Goal: Check status: Check status

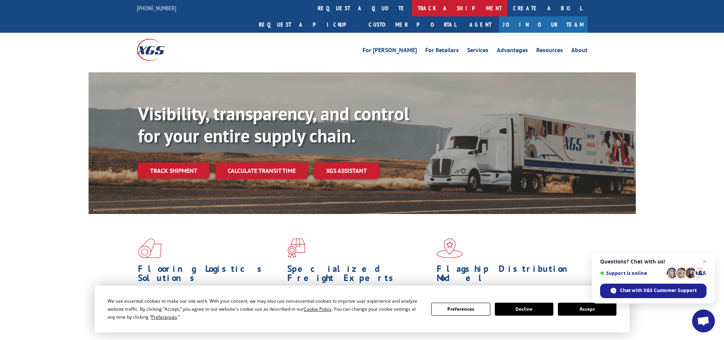
click at [412, 9] on link "track a shipment" at bounding box center [459, 8] width 95 height 16
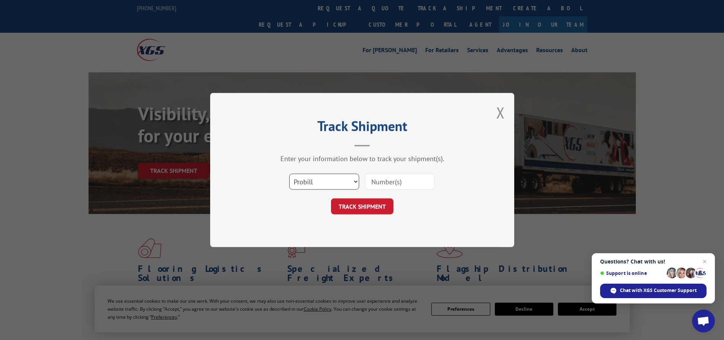
click at [356, 182] on select "Select category... Probill BOL PO" at bounding box center [324, 181] width 70 height 16
select select "bol"
click at [289, 173] on select "Select category... Probill BOL PO" at bounding box center [324, 181] width 70 height 16
click at [405, 182] on input at bounding box center [400, 181] width 70 height 16
type input "5911726"
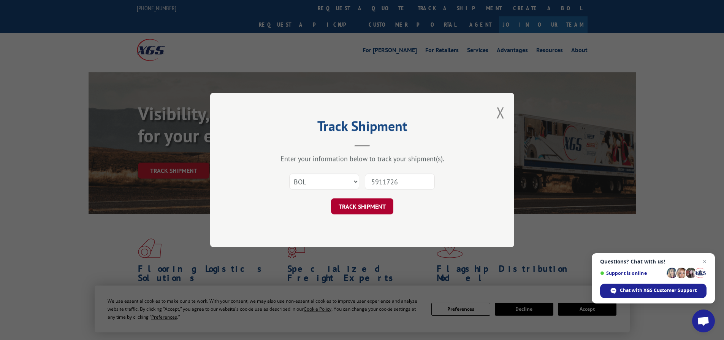
click at [373, 206] on button "TRACK SHIPMENT" at bounding box center [362, 206] width 62 height 16
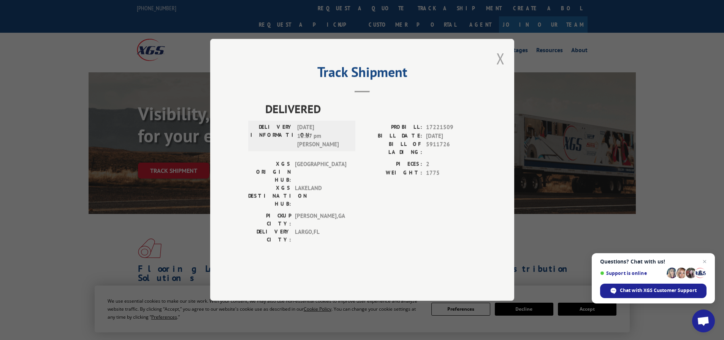
click at [499, 68] on button "Close modal" at bounding box center [501, 58] width 8 height 20
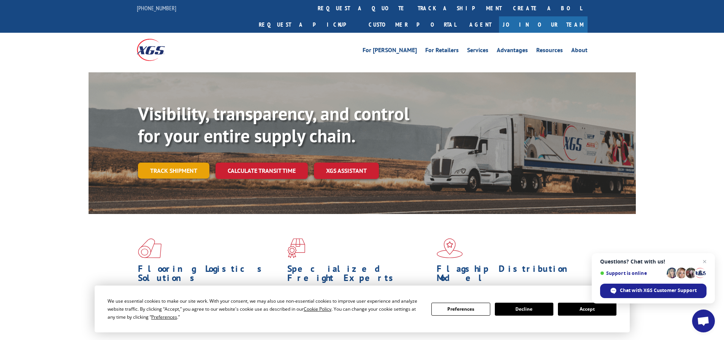
click at [187, 162] on link "Track shipment" at bounding box center [173, 170] width 71 height 16
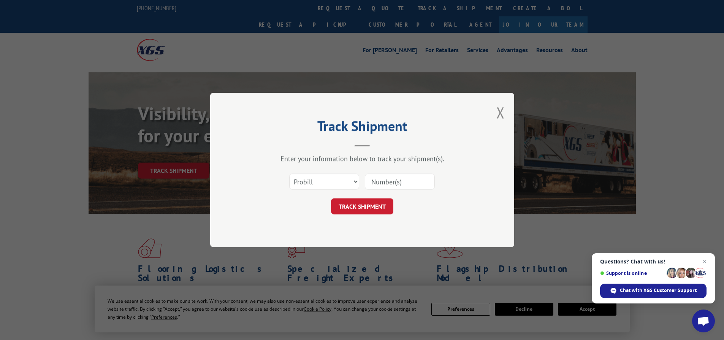
click at [383, 181] on input at bounding box center [400, 181] width 70 height 16
type input "5911726"
click at [362, 208] on button "TRACK SHIPMENT" at bounding box center [362, 206] width 62 height 16
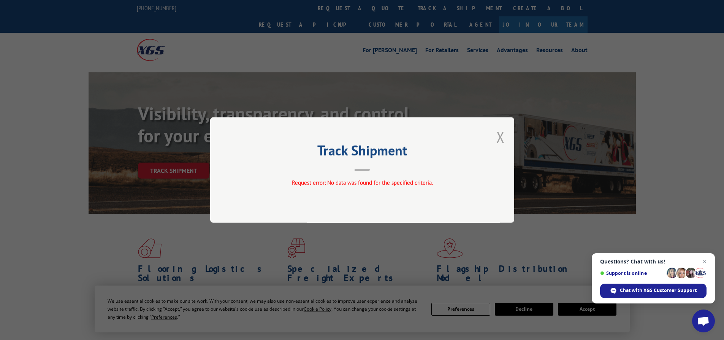
click at [499, 136] on button "Close modal" at bounding box center [501, 137] width 8 height 20
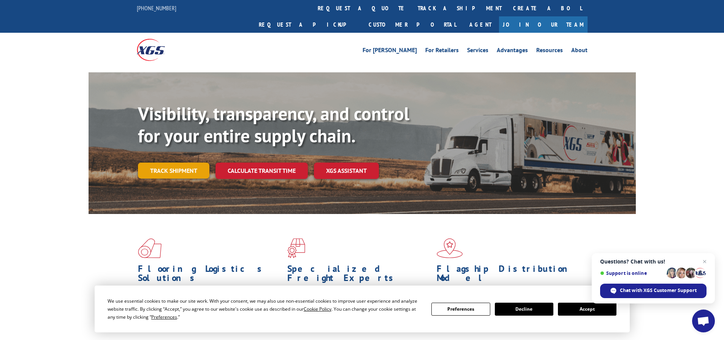
click at [196, 162] on link "Track shipment" at bounding box center [173, 170] width 71 height 16
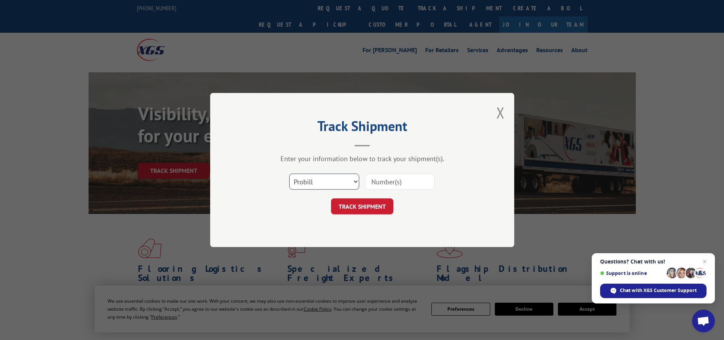
click at [353, 182] on select "Select category... Probill BOL PO" at bounding box center [324, 181] width 70 height 16
select select "bol"
click at [289, 173] on select "Select category... Probill BOL PO" at bounding box center [324, 181] width 70 height 16
click at [400, 181] on input at bounding box center [400, 181] width 70 height 16
type input "5911726"
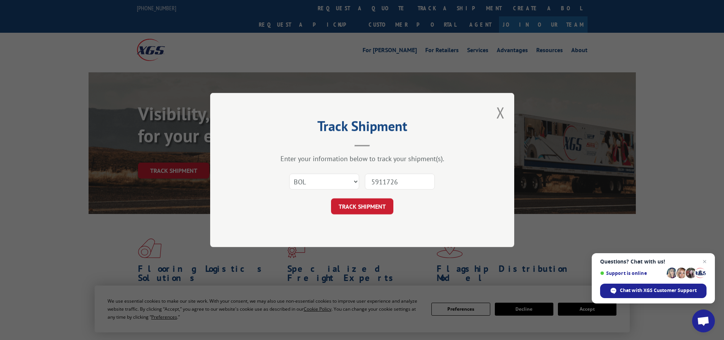
click button "TRACK SHIPMENT" at bounding box center [362, 206] width 62 height 16
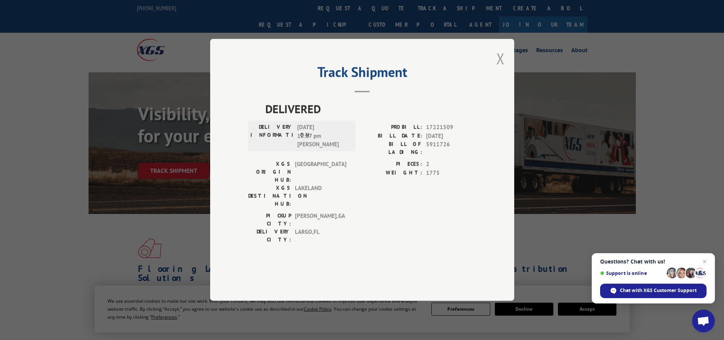
click at [498, 68] on button "Close modal" at bounding box center [501, 58] width 8 height 20
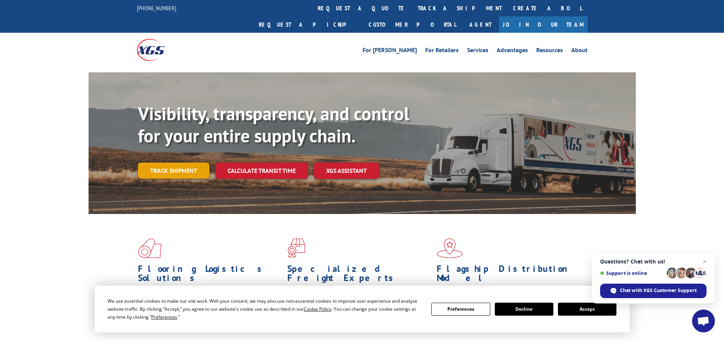
click at [193, 162] on link "Track shipment" at bounding box center [173, 170] width 71 height 16
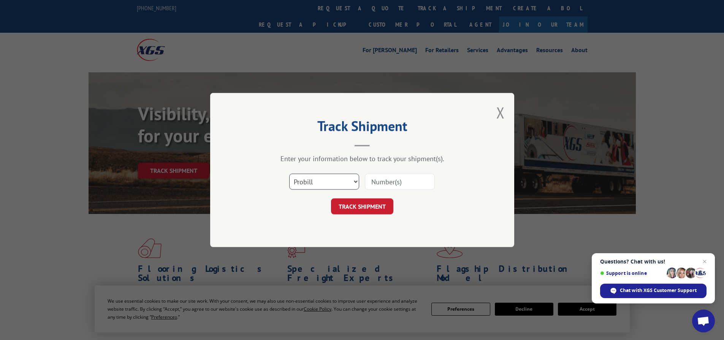
click at [355, 181] on select "Select category... Probill BOL PO" at bounding box center [324, 181] width 70 height 16
click at [289, 173] on select "Select category... Probill BOL PO" at bounding box center [324, 181] width 70 height 16
click at [408, 181] on input at bounding box center [400, 181] width 70 height 16
type input "7052839"
click at [373, 208] on button "TRACK SHIPMENT" at bounding box center [362, 206] width 62 height 16
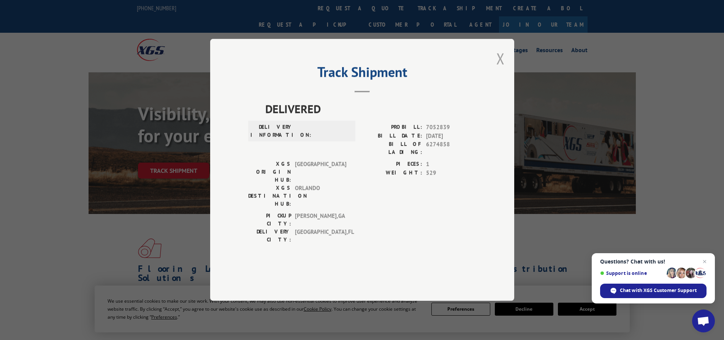
click at [502, 68] on button "Close modal" at bounding box center [501, 58] width 8 height 20
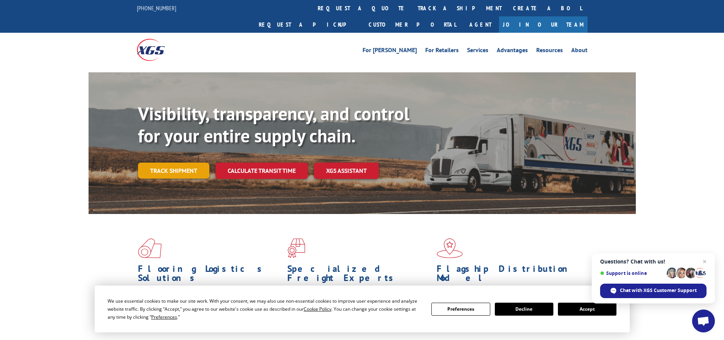
click at [160, 162] on link "Track shipment" at bounding box center [173, 170] width 71 height 16
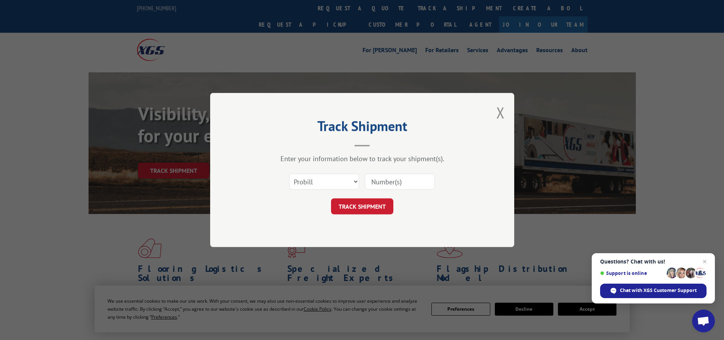
click at [415, 185] on input at bounding box center [400, 181] width 70 height 16
type input "7052839"
click at [384, 202] on button "TRACK SHIPMENT" at bounding box center [362, 206] width 62 height 16
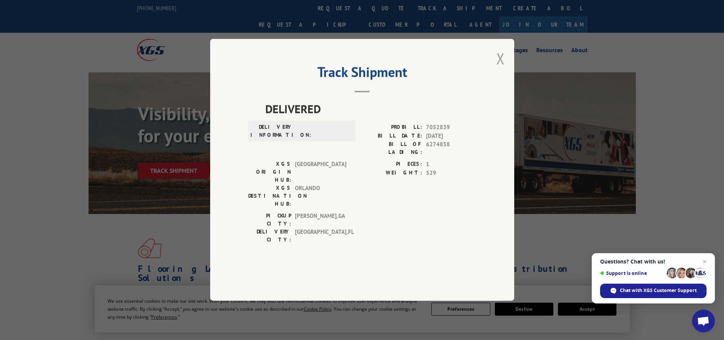
click at [500, 68] on button "Close modal" at bounding box center [501, 58] width 8 height 20
